Goal: Transaction & Acquisition: Purchase product/service

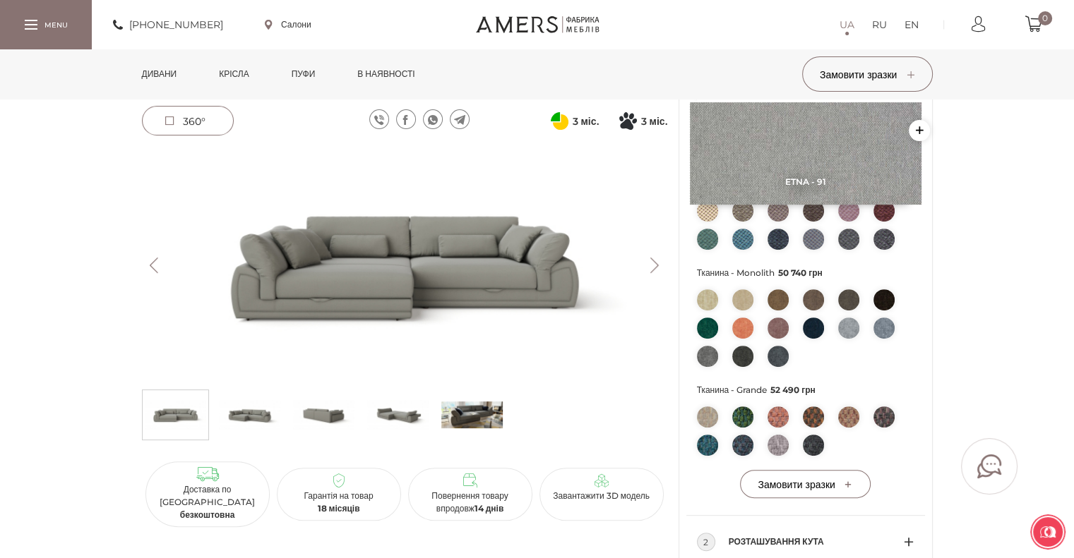
scroll to position [415, 0]
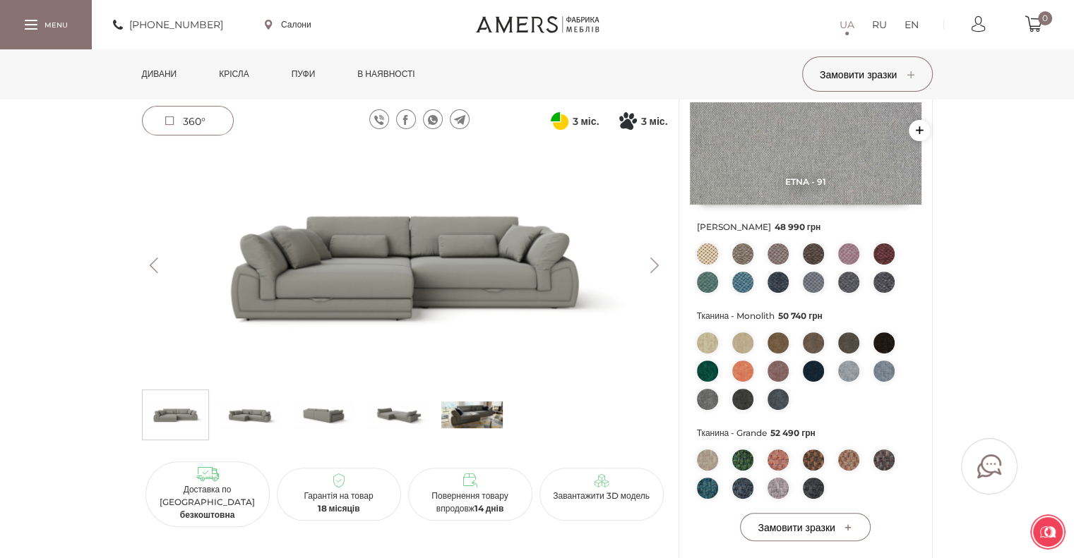
click at [659, 267] on button "Next" at bounding box center [654, 266] width 25 height 16
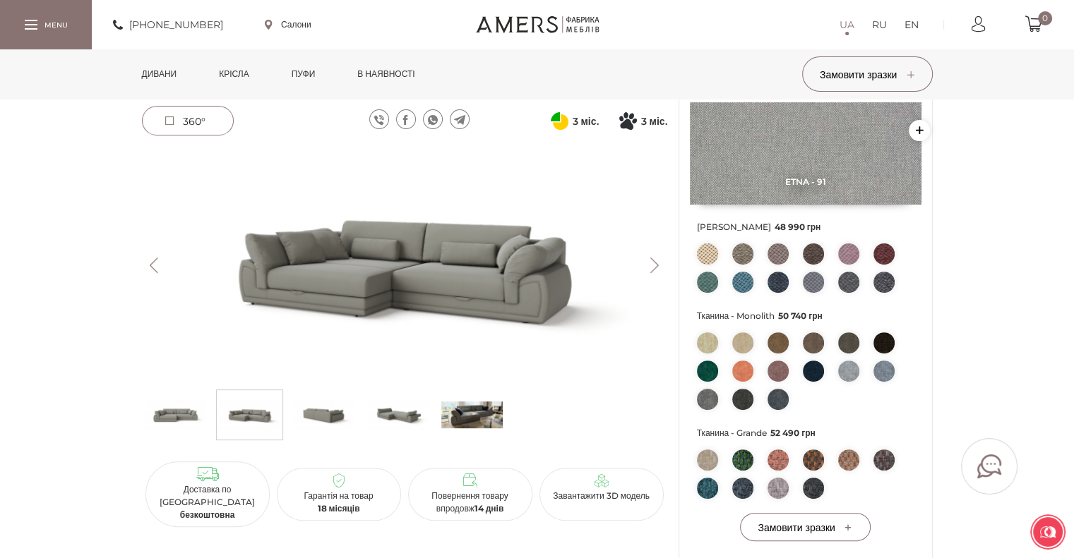
click at [659, 267] on button "Next" at bounding box center [654, 266] width 25 height 16
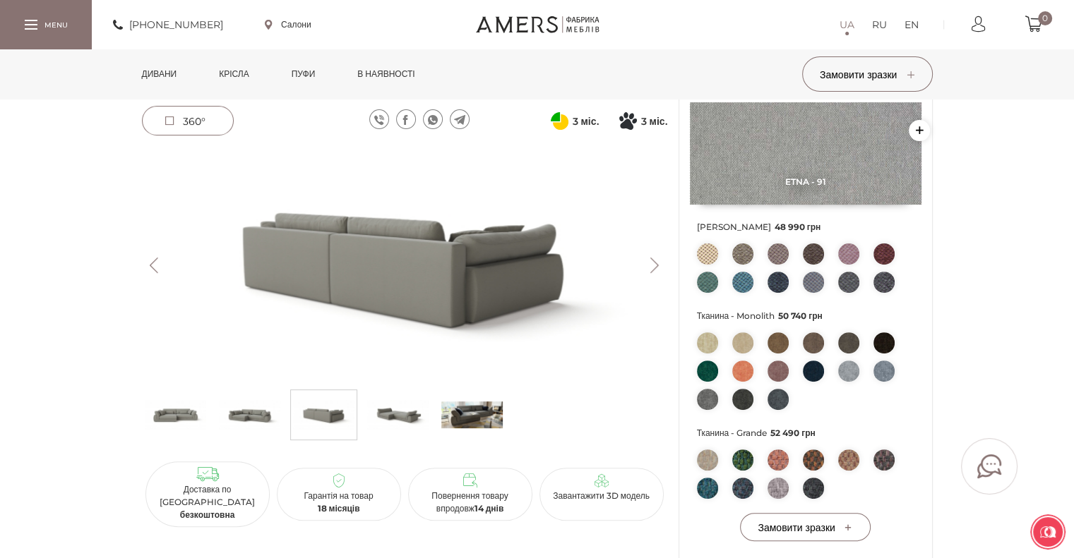
click at [659, 267] on button "Next" at bounding box center [654, 266] width 25 height 16
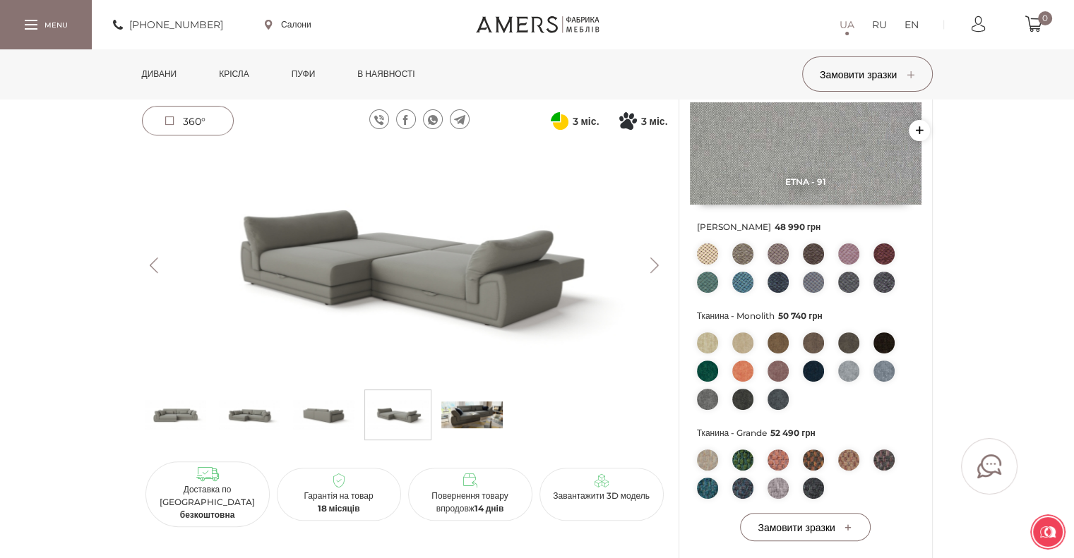
click at [659, 267] on button "Next" at bounding box center [654, 266] width 25 height 16
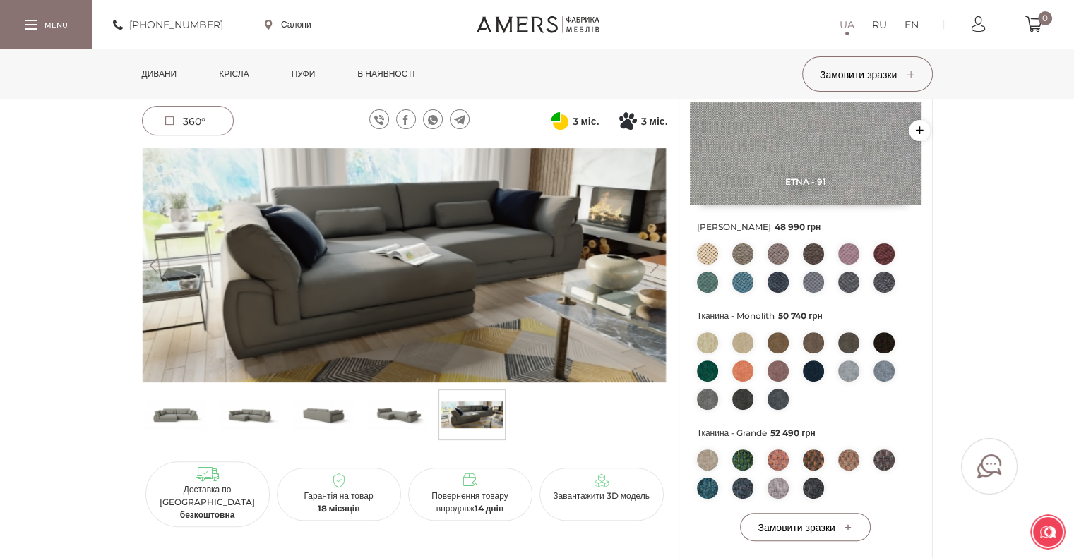
click at [659, 267] on button "Next" at bounding box center [654, 266] width 25 height 16
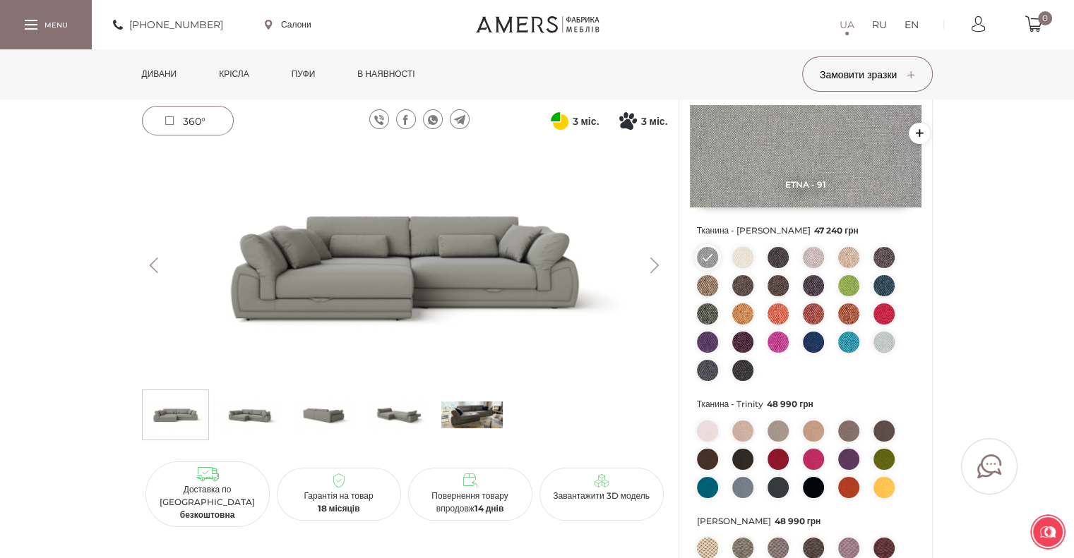
scroll to position [110, 0]
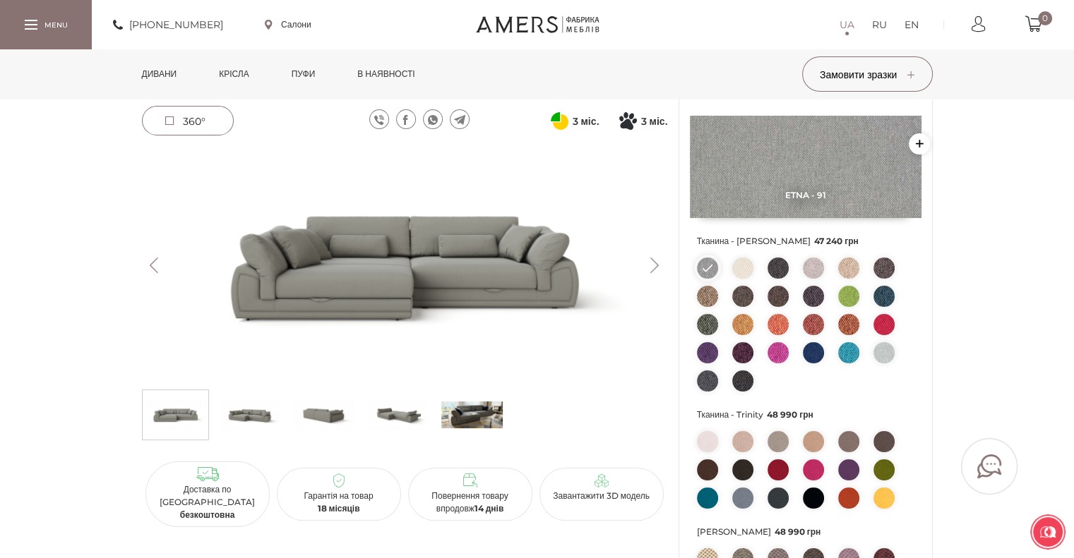
click at [156, 71] on link "Дивани" at bounding box center [159, 73] width 56 height 49
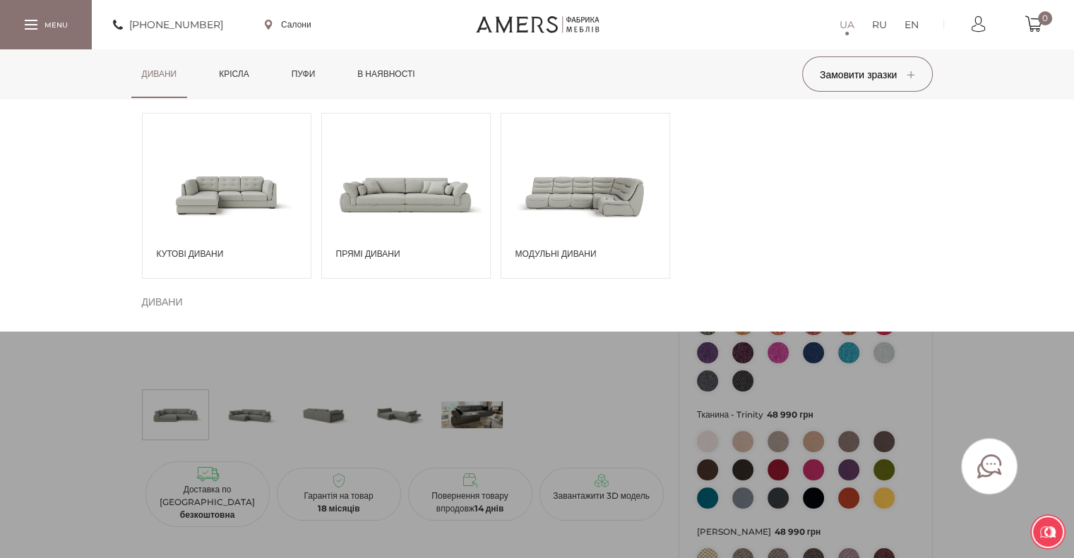
click at [369, 248] on span "Прямі дивани" at bounding box center [409, 254] width 147 height 13
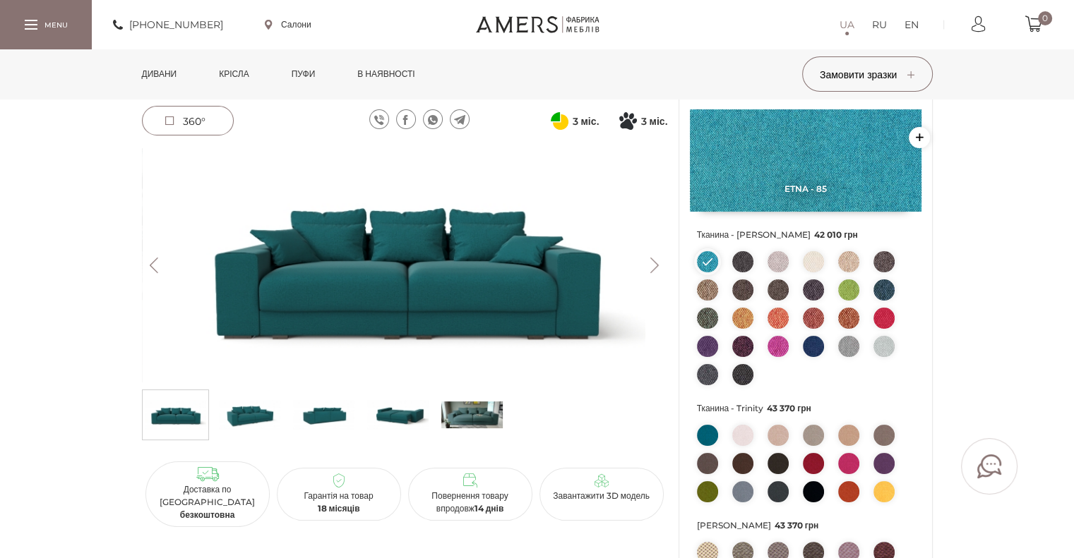
scroll to position [141, 0]
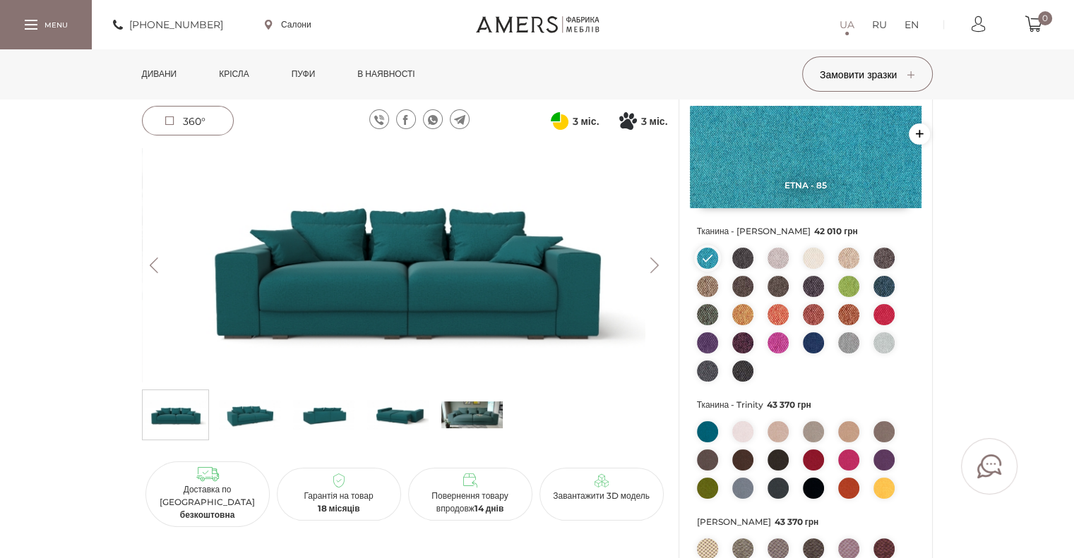
click at [774, 260] on img at bounding box center [777, 258] width 21 height 21
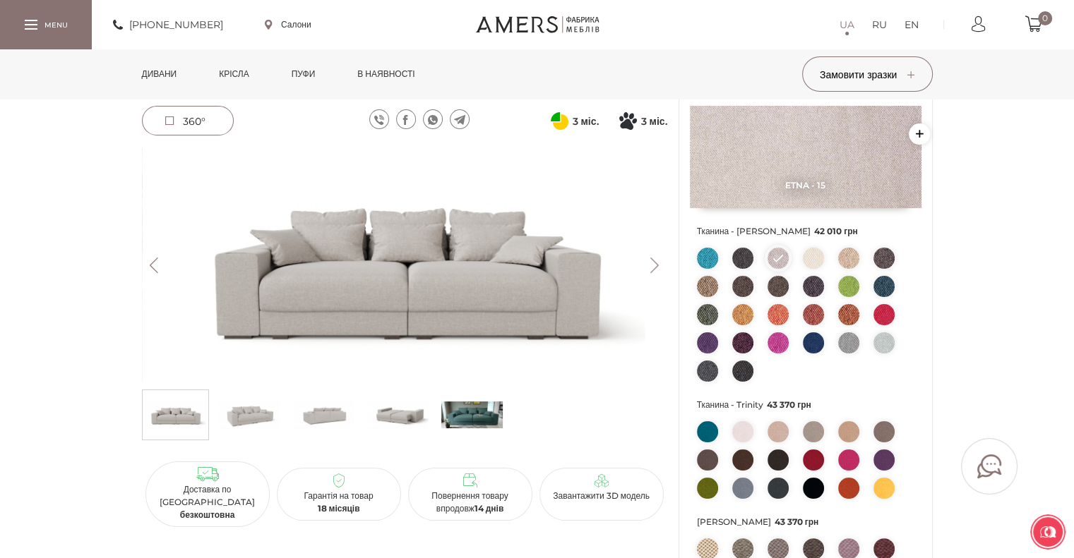
click at [815, 261] on img at bounding box center [813, 258] width 21 height 21
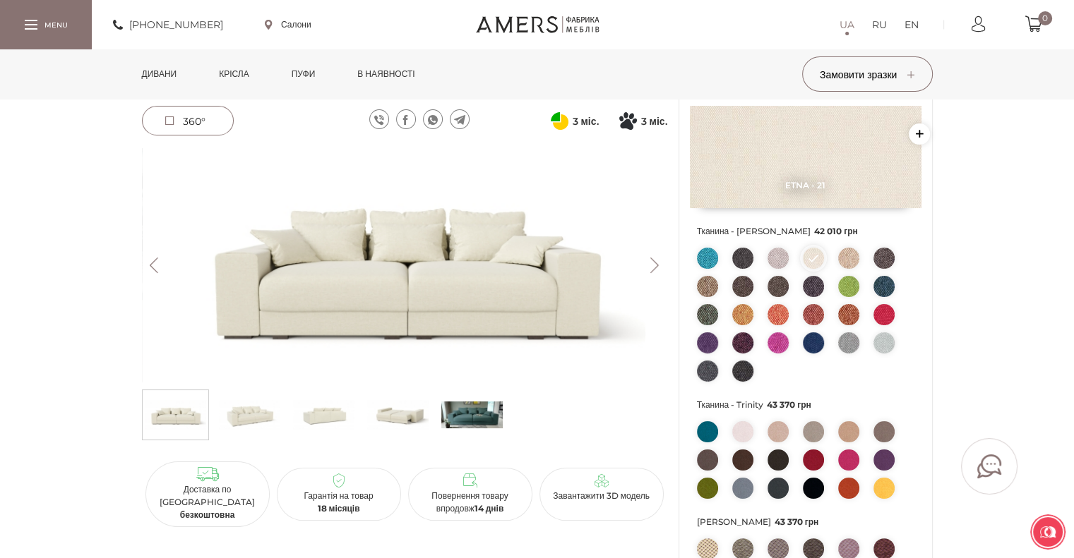
click at [706, 322] on img at bounding box center [707, 314] width 21 height 21
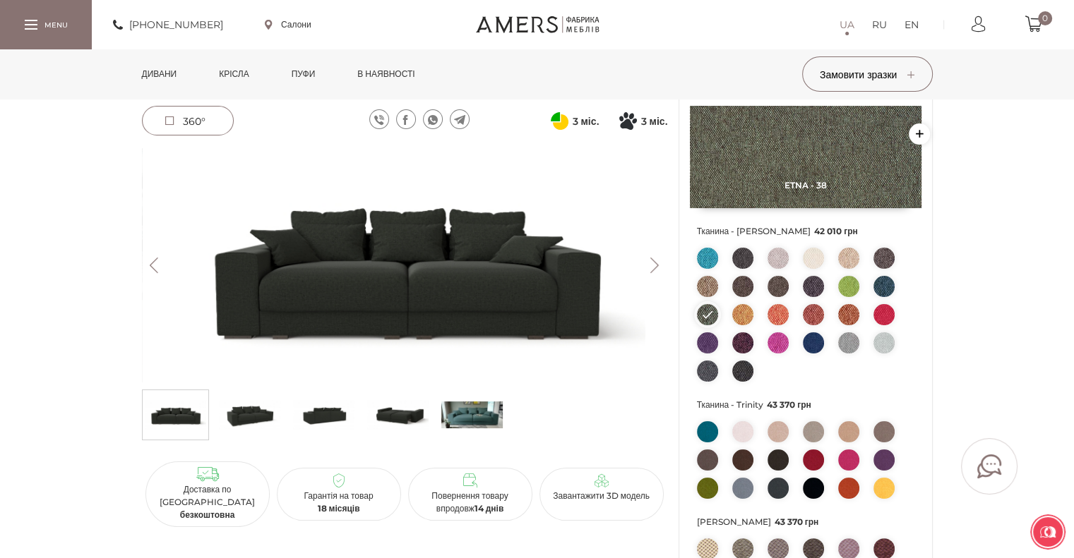
click at [709, 287] on img at bounding box center [707, 286] width 21 height 21
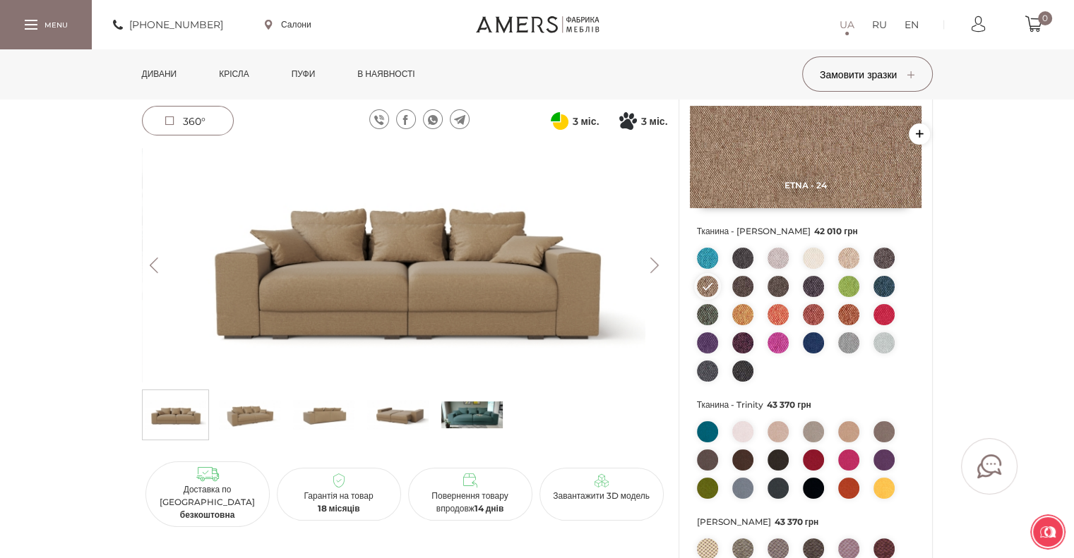
click at [748, 284] on img at bounding box center [742, 286] width 21 height 21
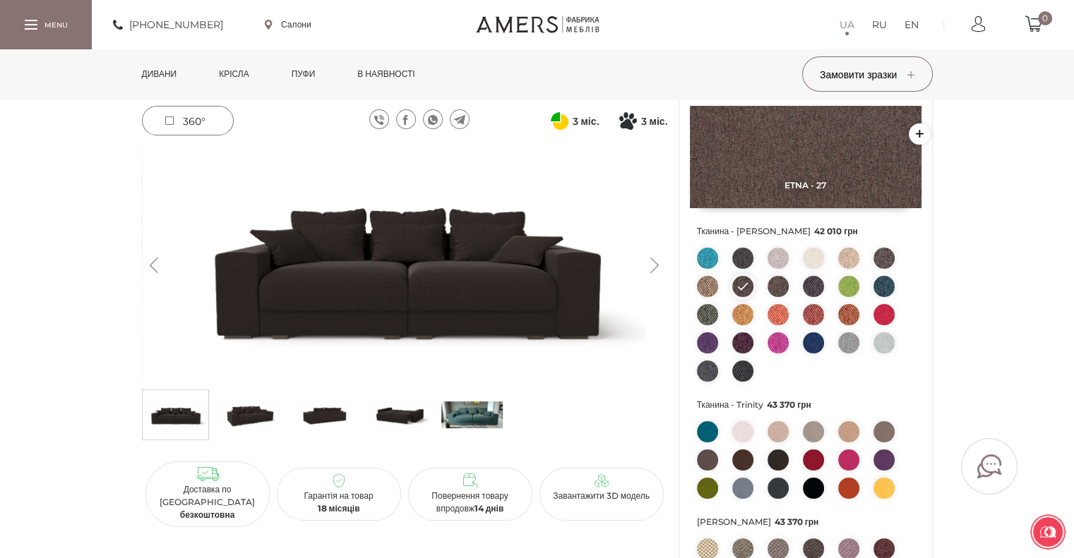
click at [697, 286] on img at bounding box center [707, 286] width 21 height 21
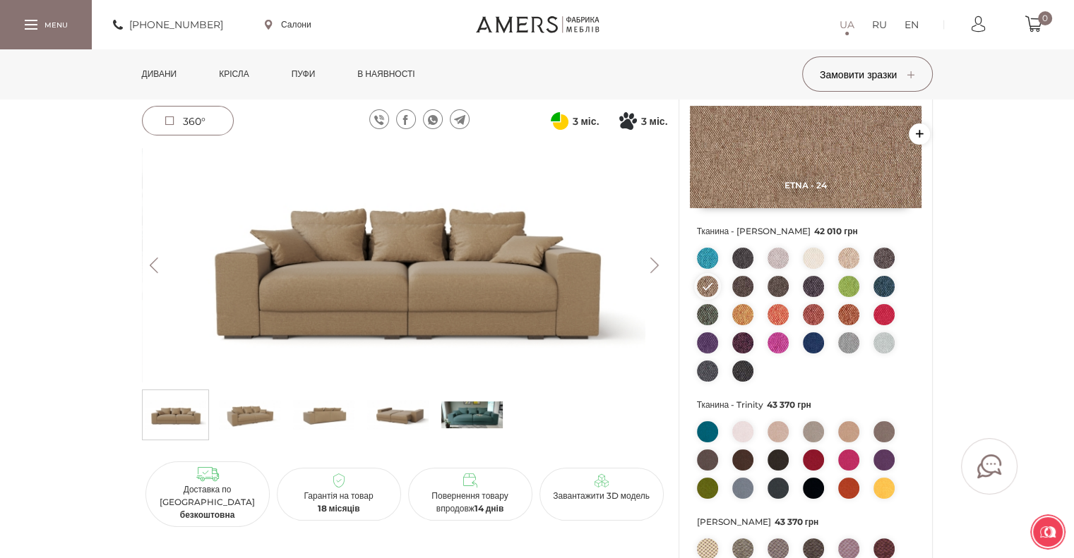
click at [775, 285] on img at bounding box center [777, 286] width 21 height 21
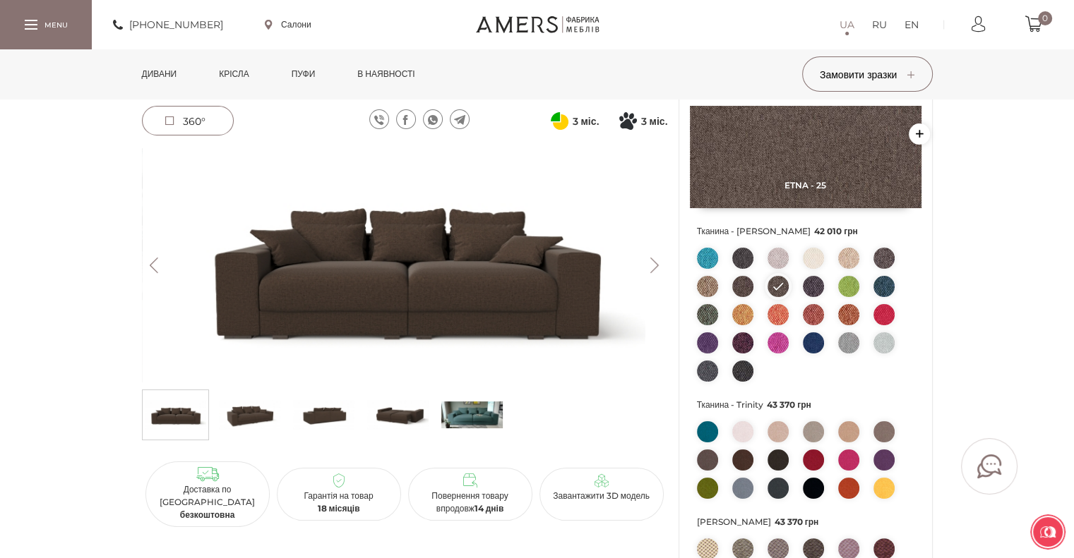
click at [743, 284] on img at bounding box center [742, 286] width 21 height 21
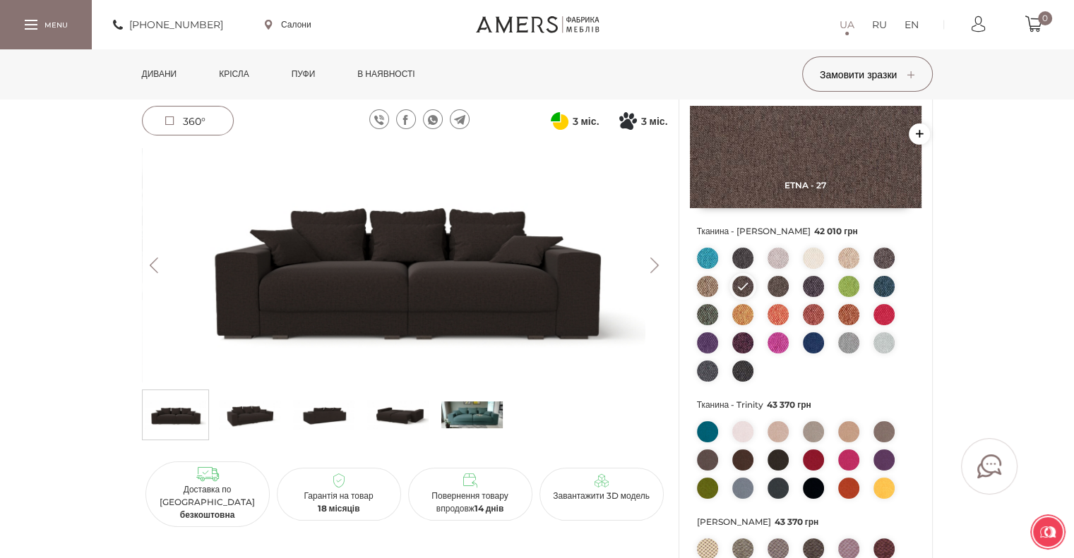
click at [704, 284] on img at bounding box center [707, 286] width 21 height 21
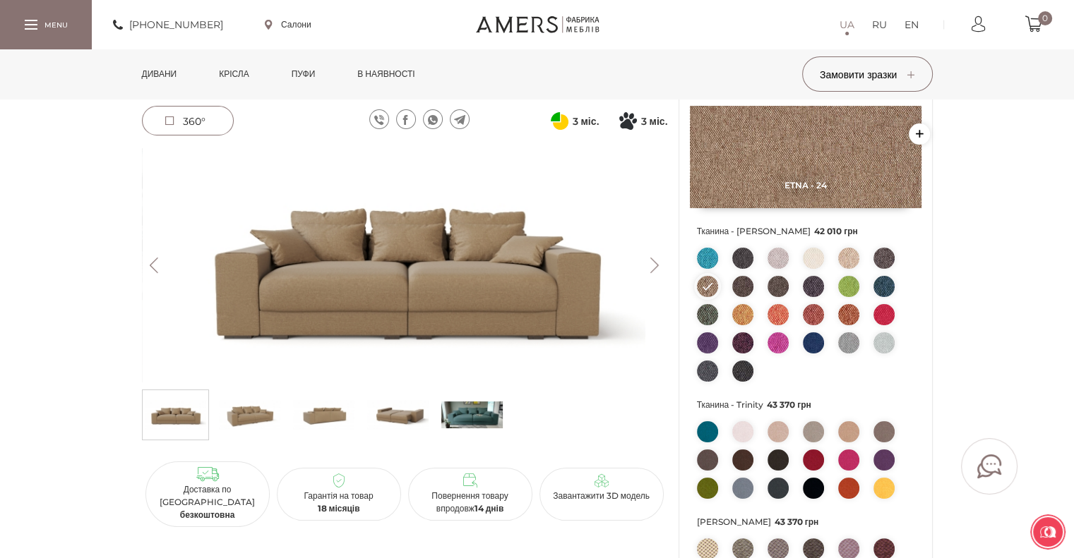
click at [885, 259] on img at bounding box center [883, 258] width 21 height 21
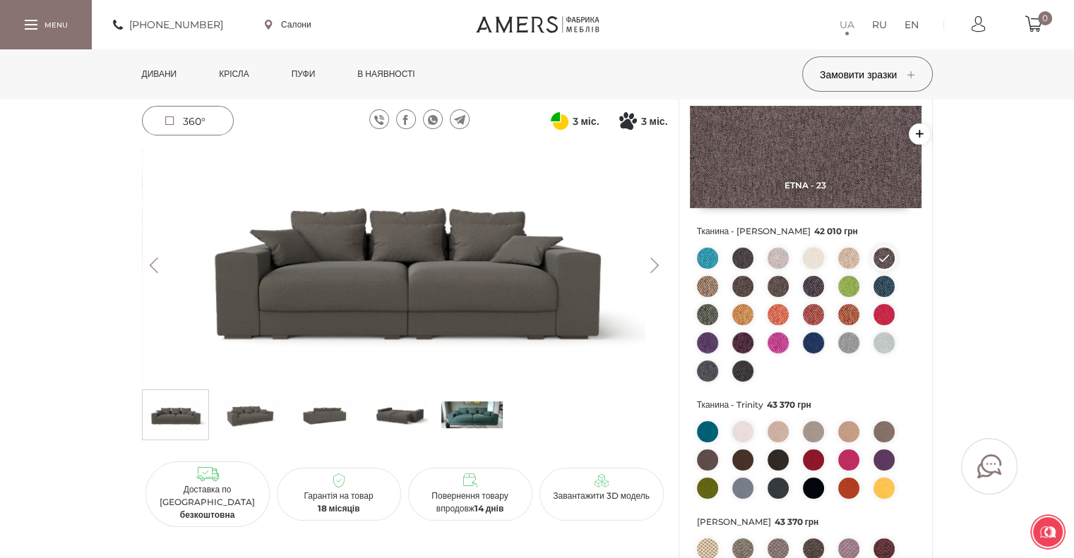
click at [847, 258] on img at bounding box center [848, 258] width 21 height 21
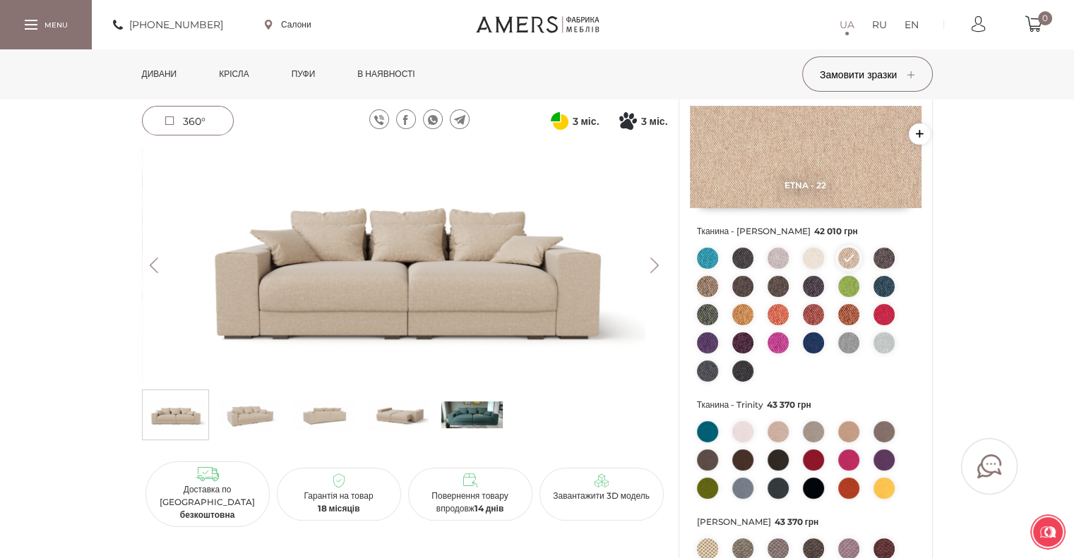
click at [884, 260] on img at bounding box center [883, 258] width 21 height 21
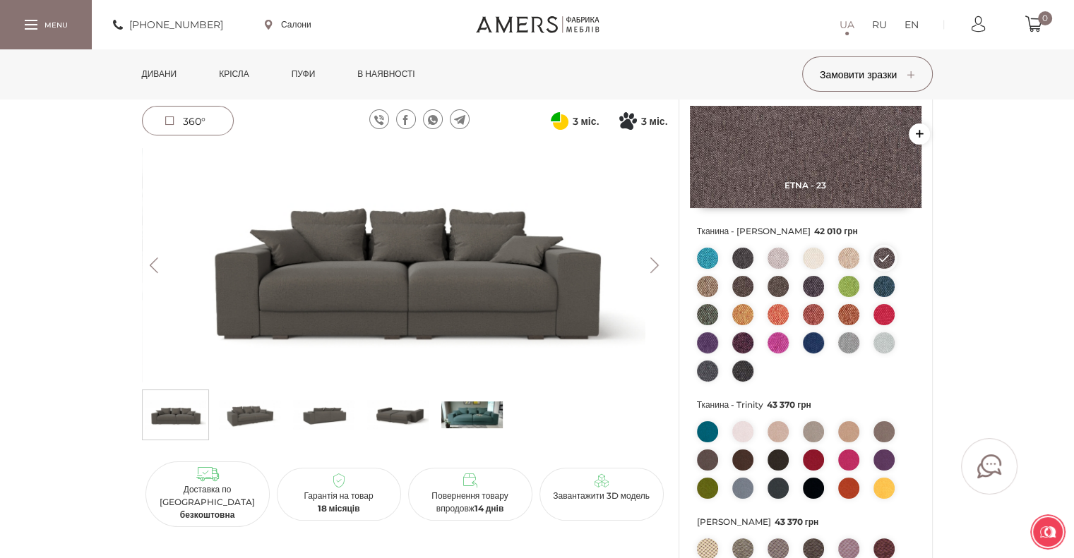
click at [658, 265] on button "Next" at bounding box center [654, 266] width 25 height 16
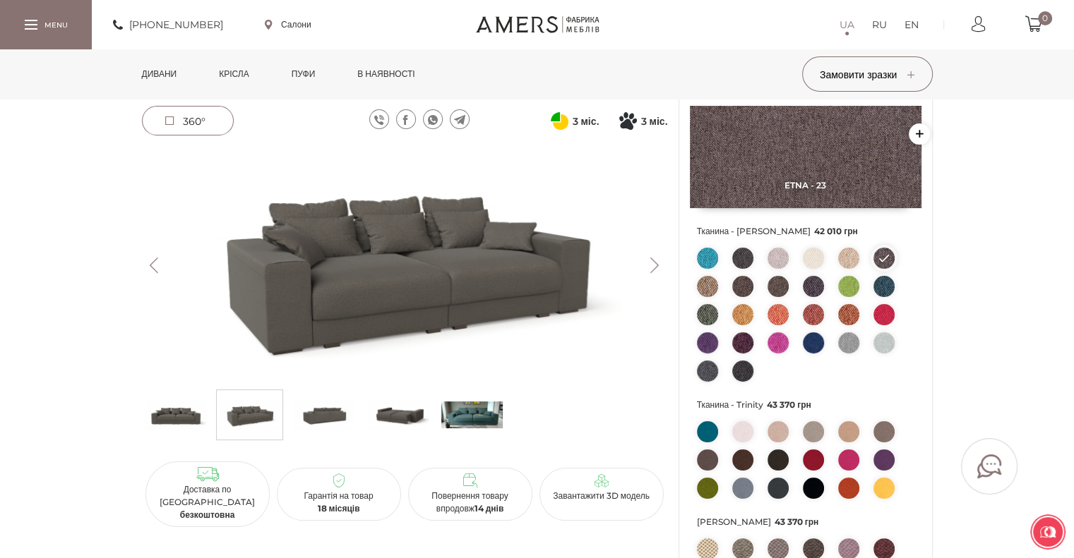
click at [658, 265] on button "Next" at bounding box center [654, 266] width 25 height 16
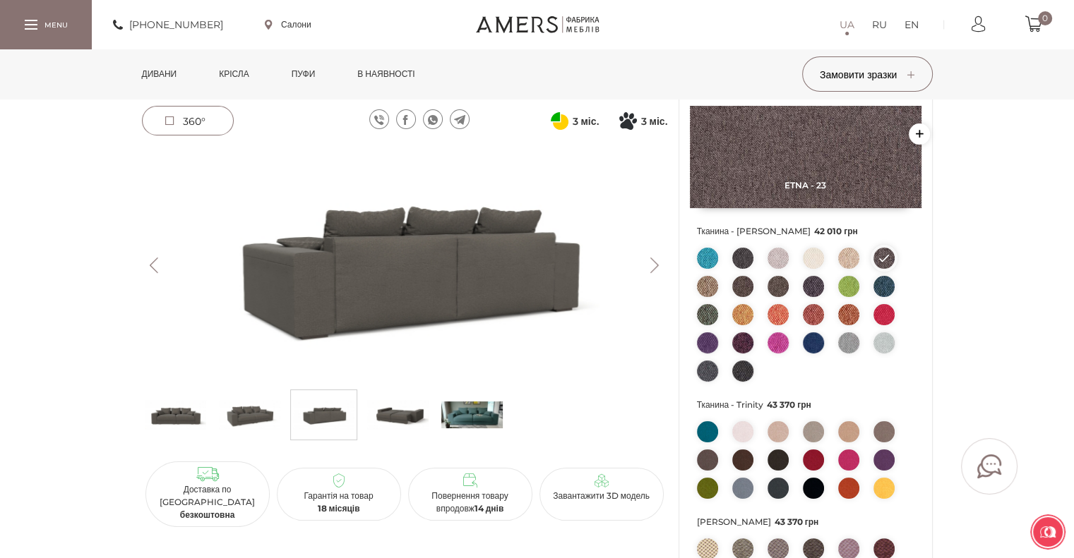
click at [658, 265] on button "Next" at bounding box center [654, 266] width 25 height 16
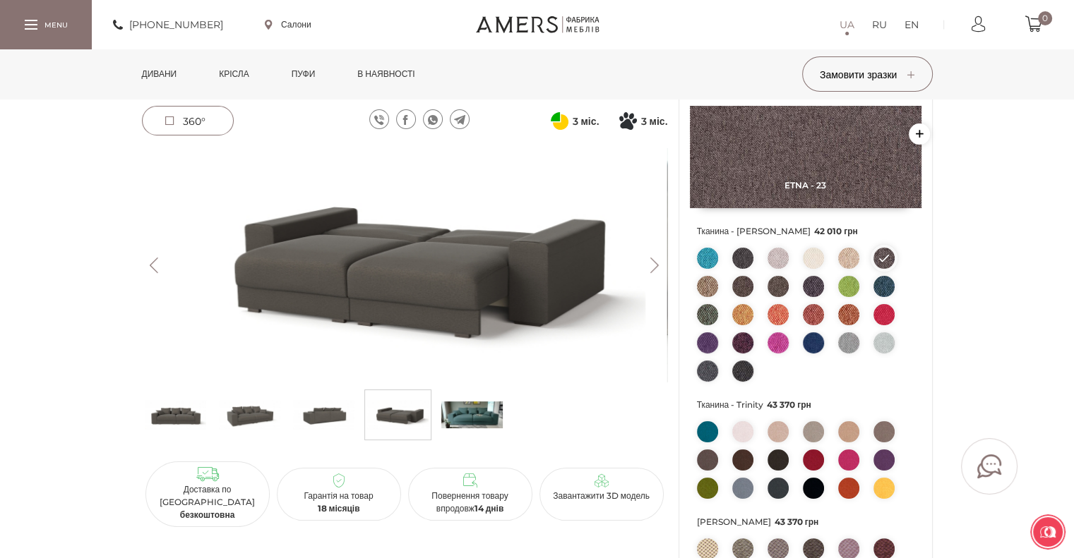
click at [658, 265] on button "Next" at bounding box center [654, 266] width 25 height 16
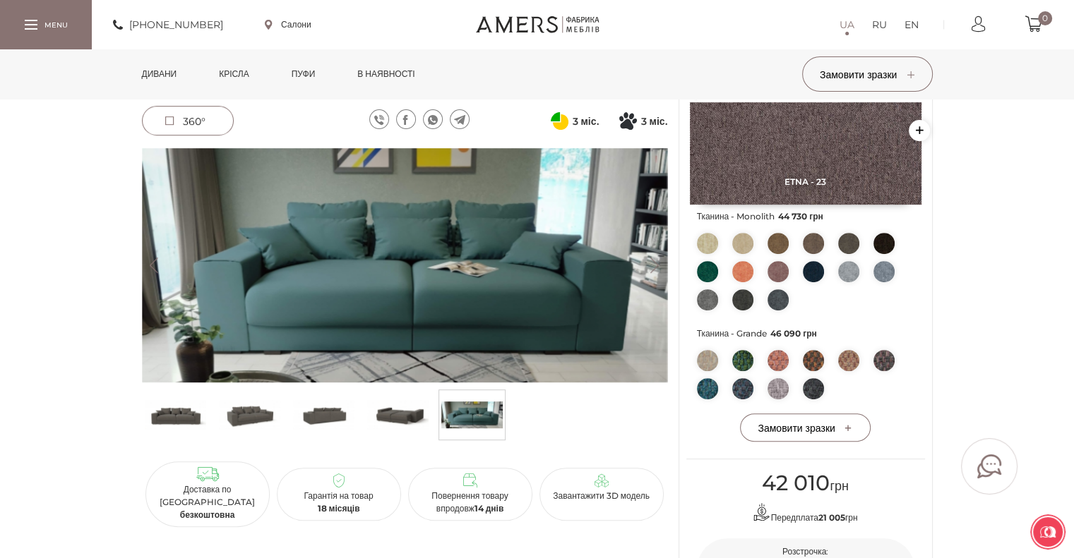
scroll to position [353, 0]
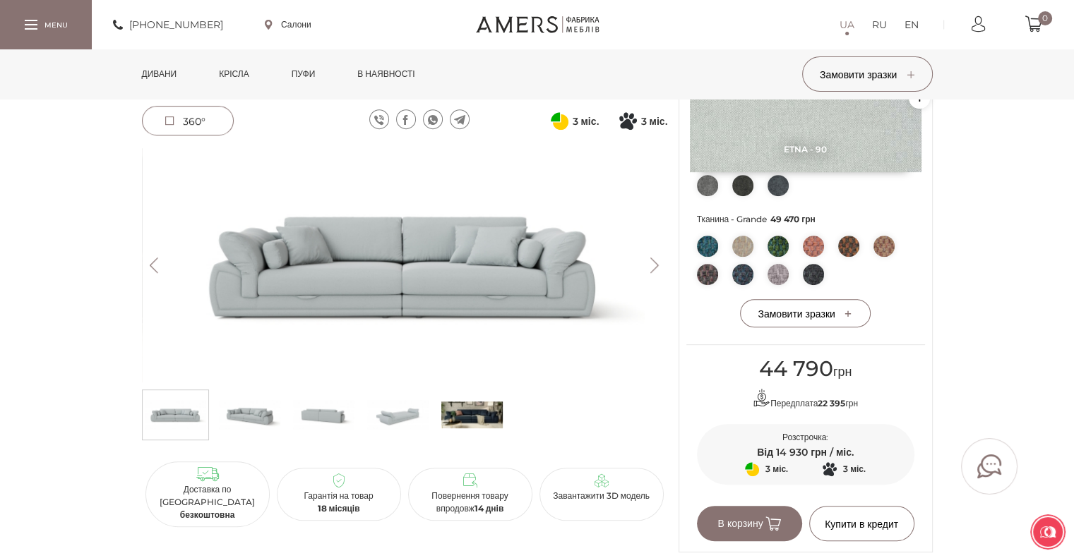
scroll to position [621, 0]
